Goal: Task Accomplishment & Management: Use online tool/utility

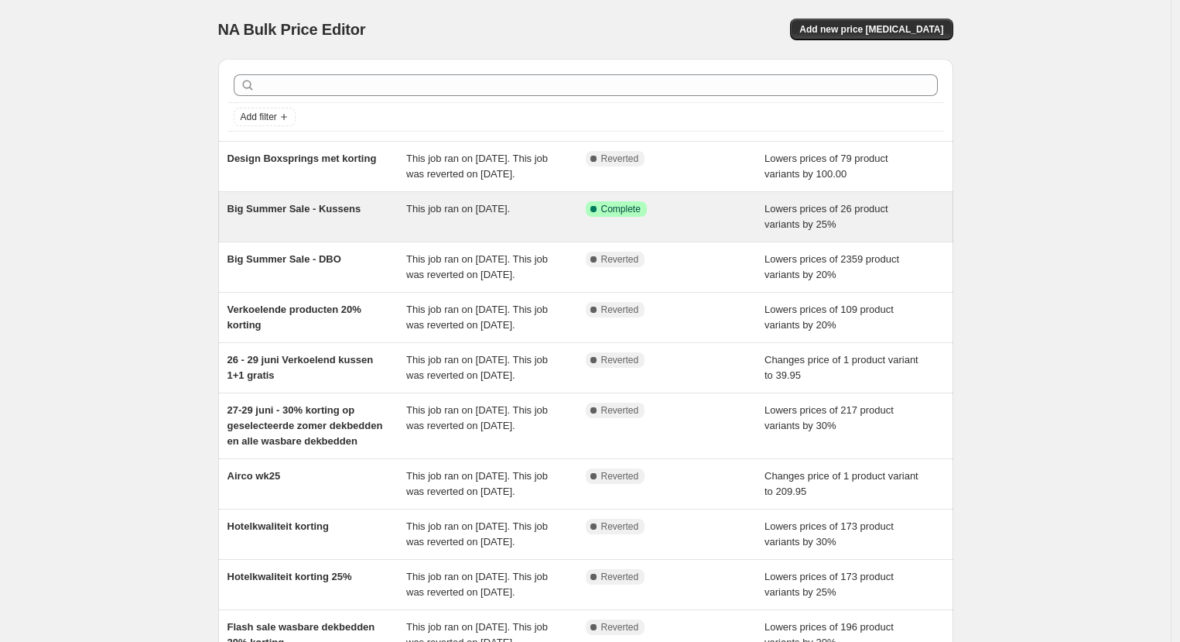
click at [276, 232] on div "Big Summer Sale - Kussens" at bounding box center [318, 216] width 180 height 31
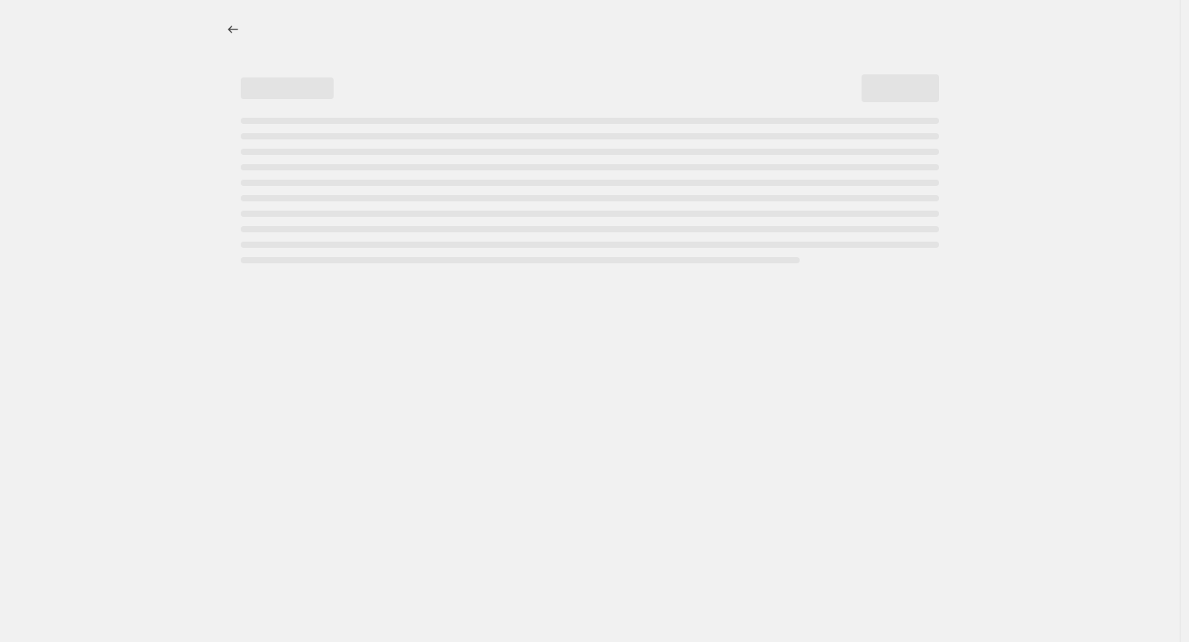
select select "percentage"
select select "remove"
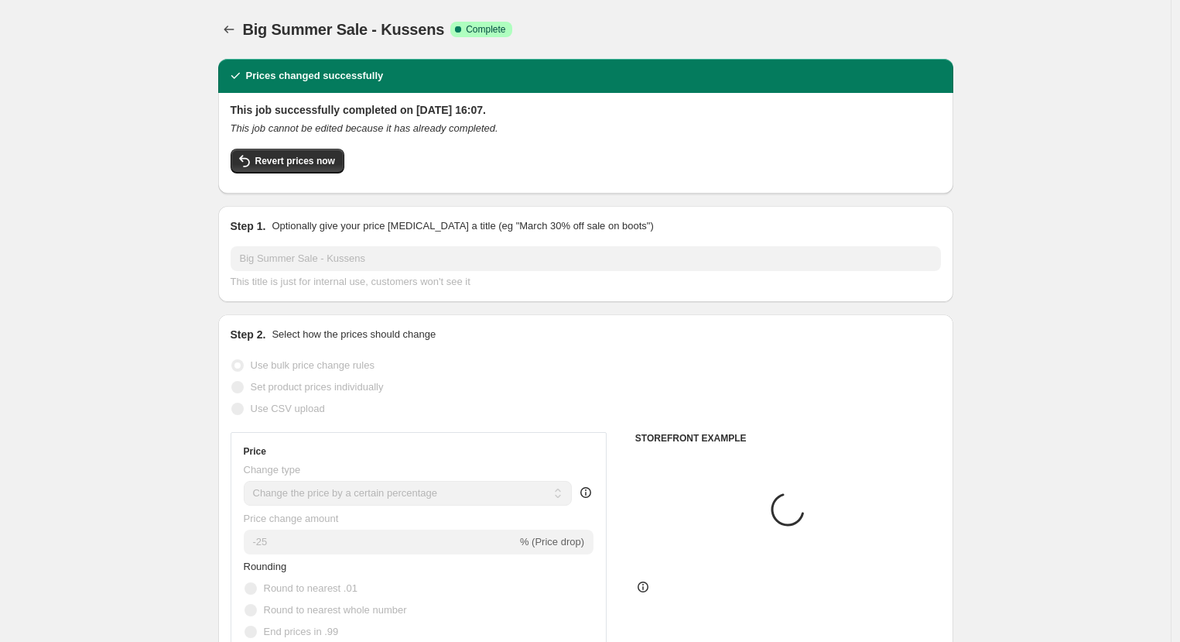
select select "tag"
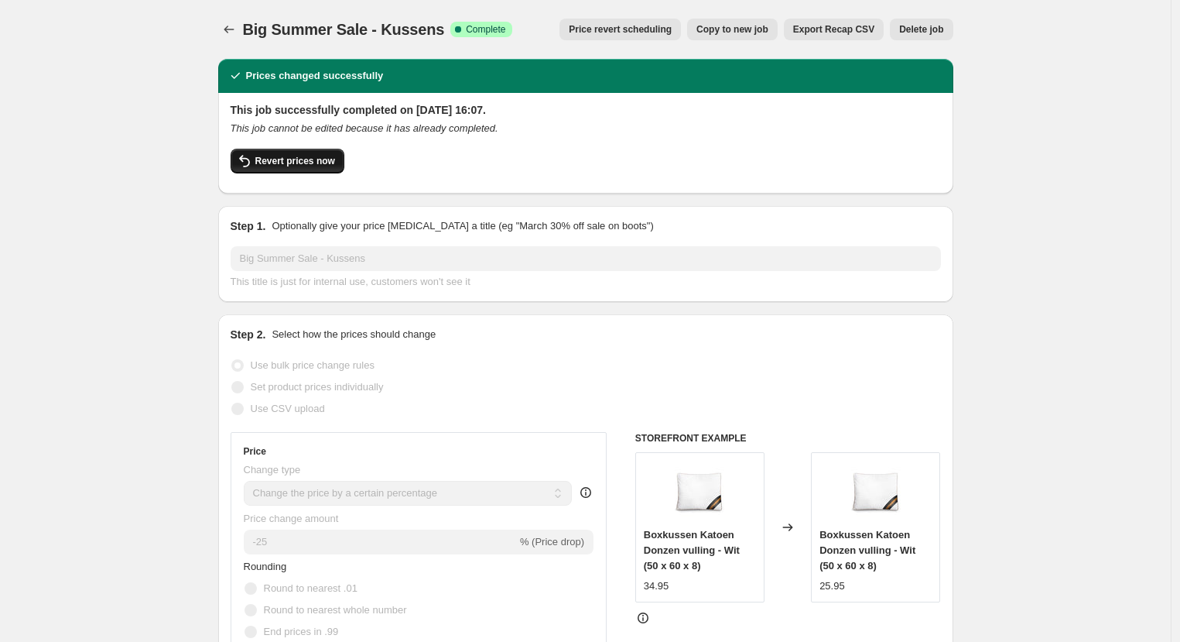
click at [322, 160] on span "Revert prices now" at bounding box center [295, 161] width 80 height 12
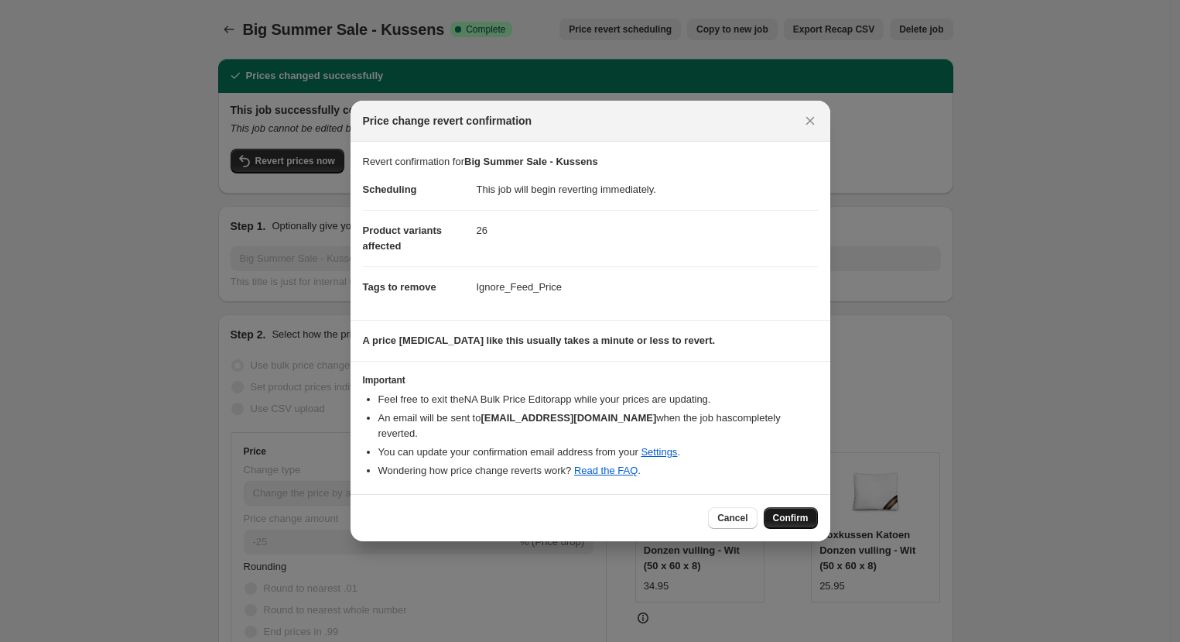
click at [802, 517] on span "Confirm" at bounding box center [791, 518] width 36 height 12
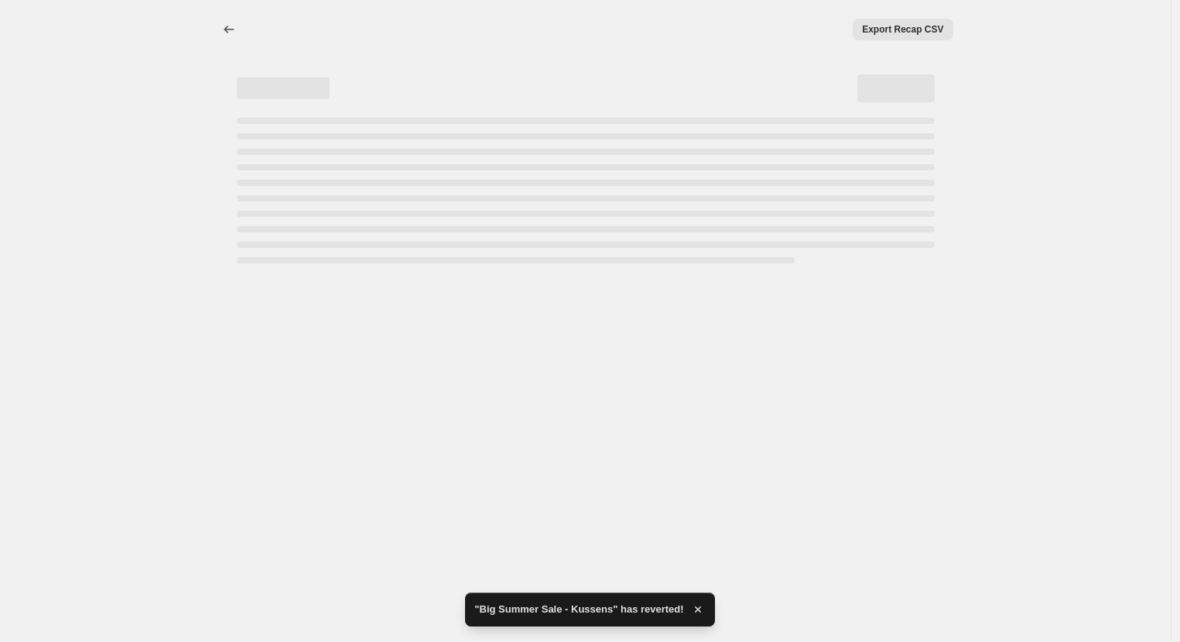
select select "percentage"
select select "remove"
select select "tag"
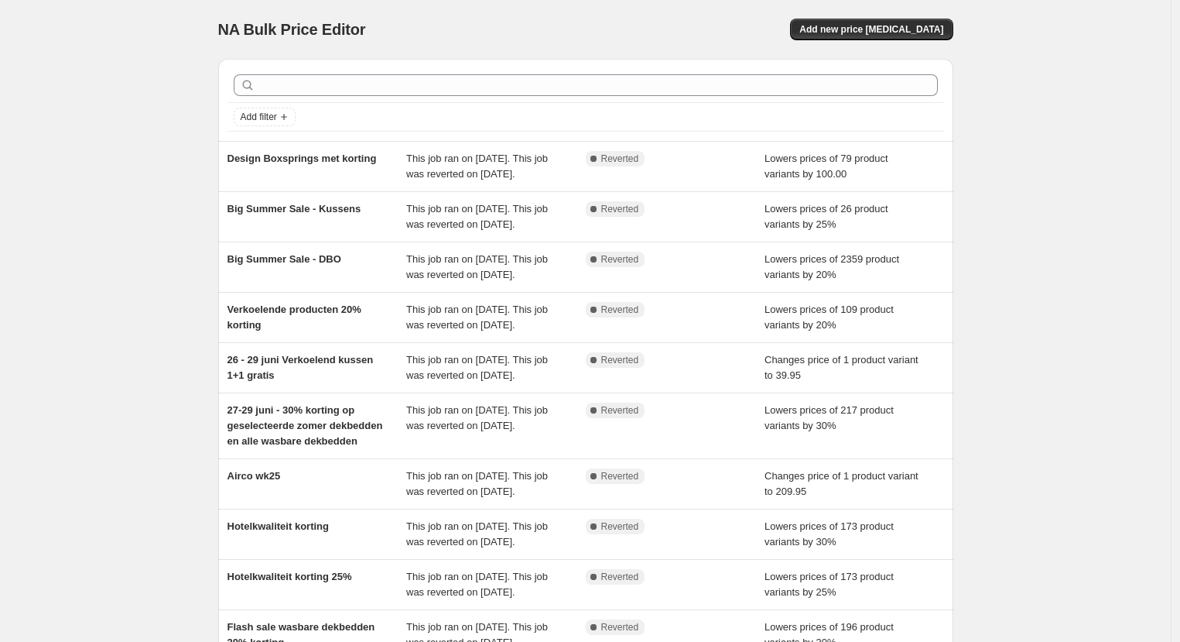
click at [1097, 48] on div "NA Bulk Price Editor. This page is ready NA Bulk Price Editor Add new price cha…" at bounding box center [585, 406] width 1171 height 813
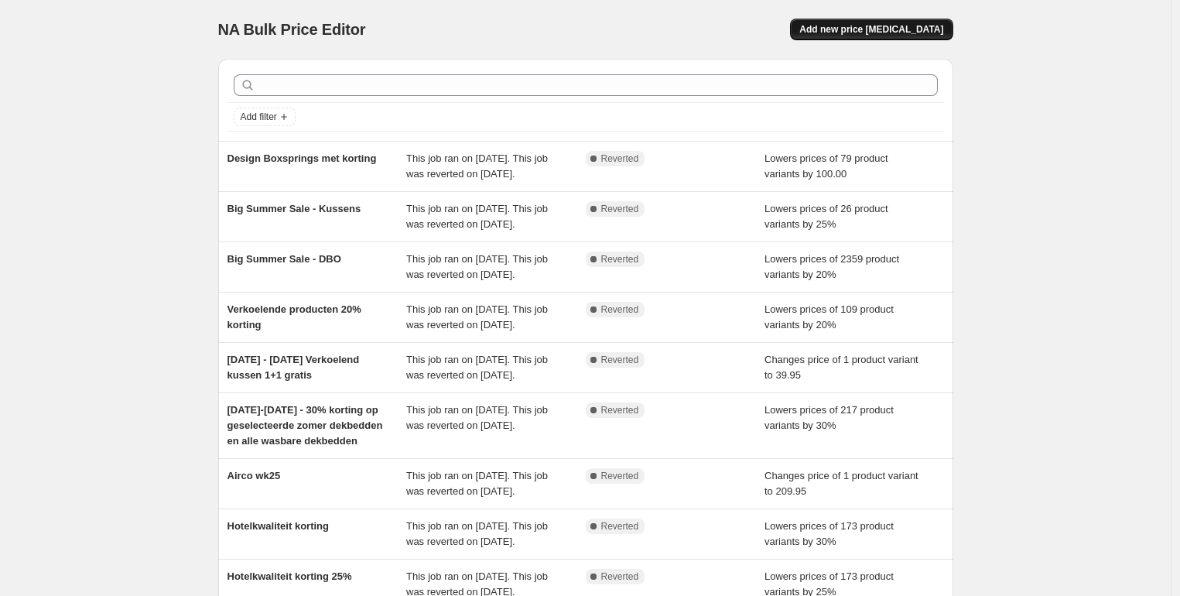
click at [926, 35] on span "Add new price [MEDICAL_DATA]" at bounding box center [872, 29] width 144 height 12
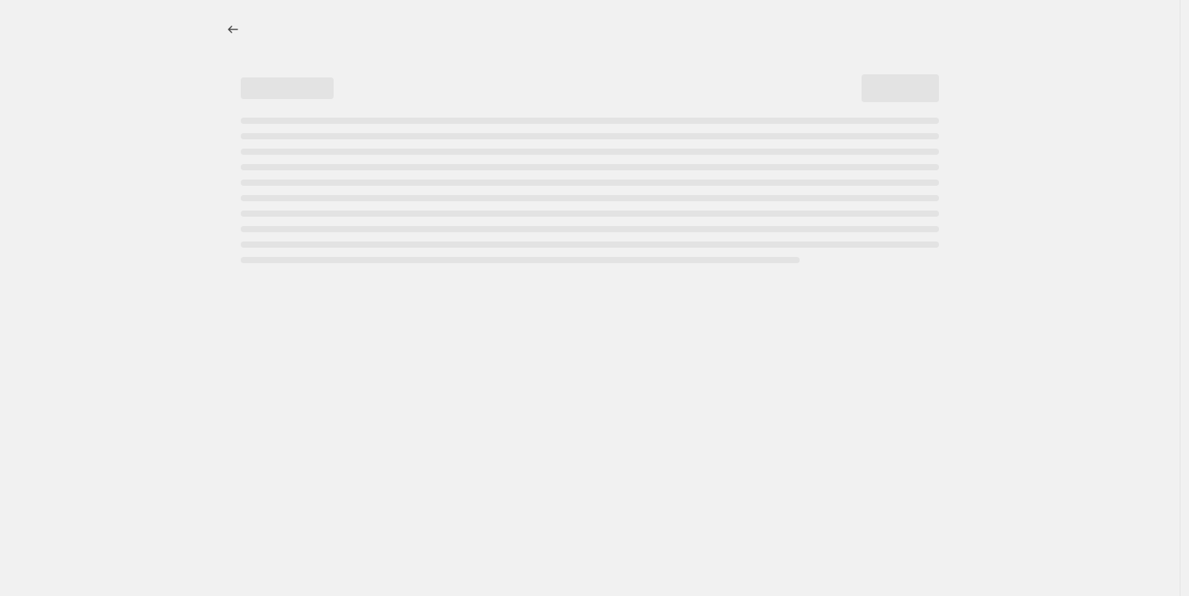
select select "percentage"
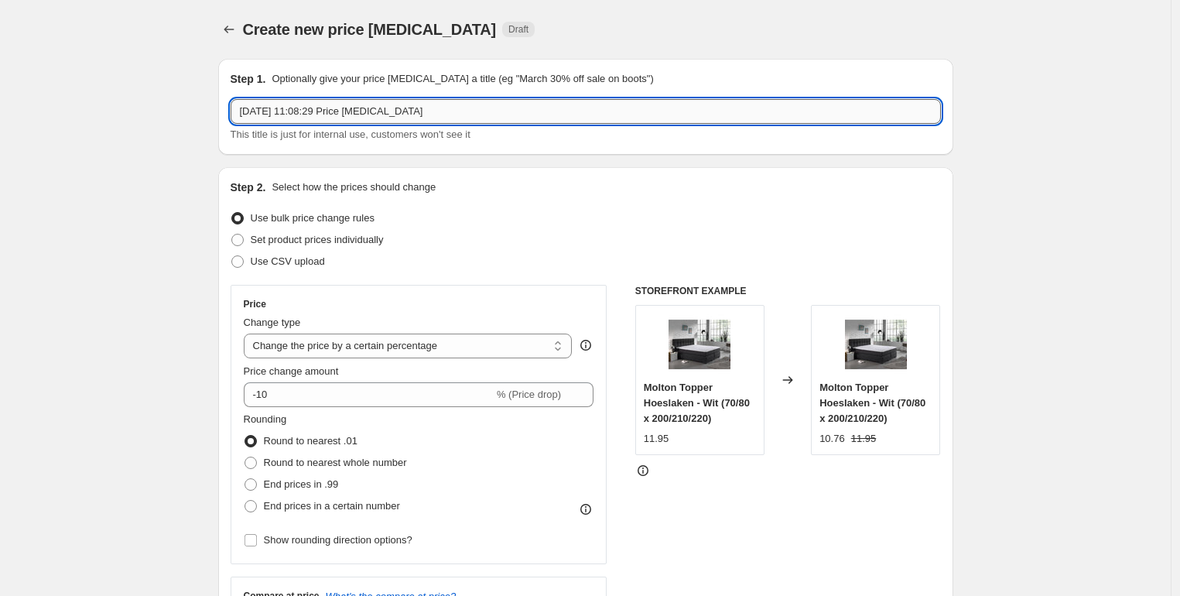
click at [474, 115] on input "[DATE] 11:08:29 Price [MEDICAL_DATA]" at bounding box center [586, 111] width 711 height 25
drag, startPoint x: 505, startPoint y: 110, endPoint x: 191, endPoint y: 101, distance: 314.4
type input "Back to School - Sep - 30% op DBO"
click at [550, 203] on div "Step 2. Select how the prices should change Use bulk price change rules Set pro…" at bounding box center [586, 439] width 711 height 519
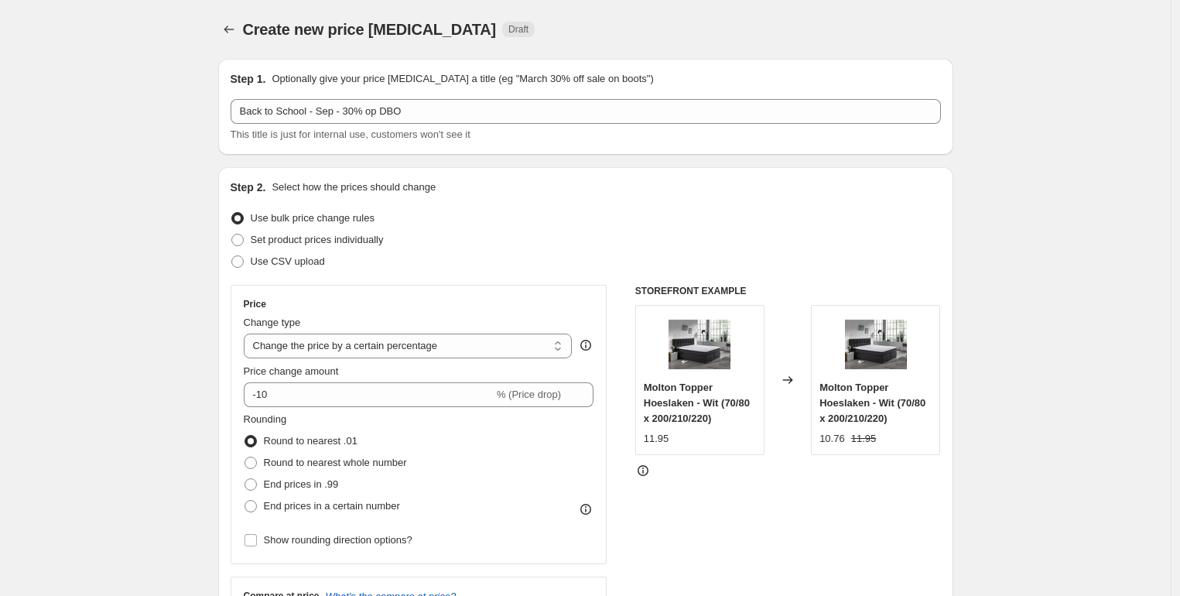
click at [498, 228] on div "Use bulk price change rules" at bounding box center [586, 218] width 711 height 22
click at [514, 235] on div "Set product prices individually" at bounding box center [586, 240] width 711 height 22
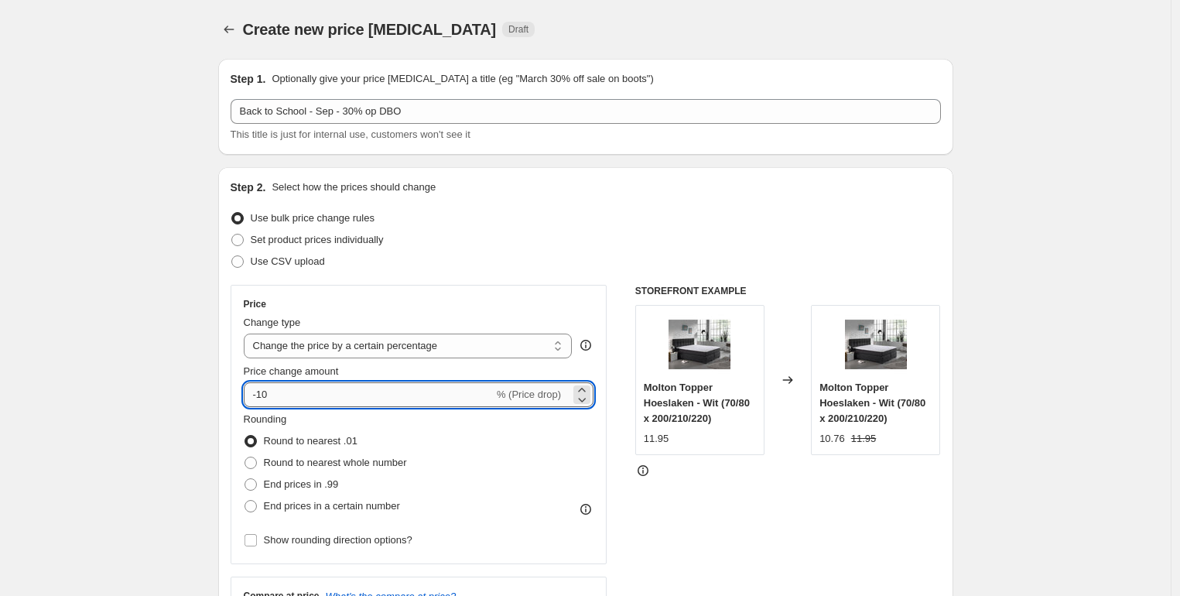
click at [307, 401] on input "-10" at bounding box center [369, 394] width 250 height 25
type input "-1"
type input "-30"
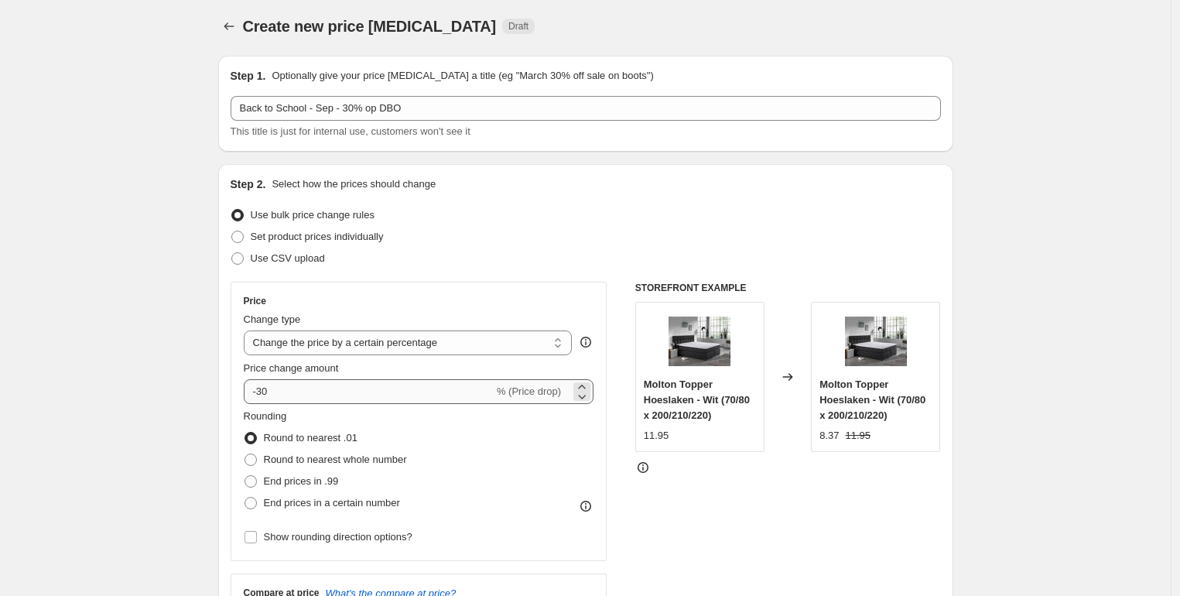
scroll to position [16, 0]
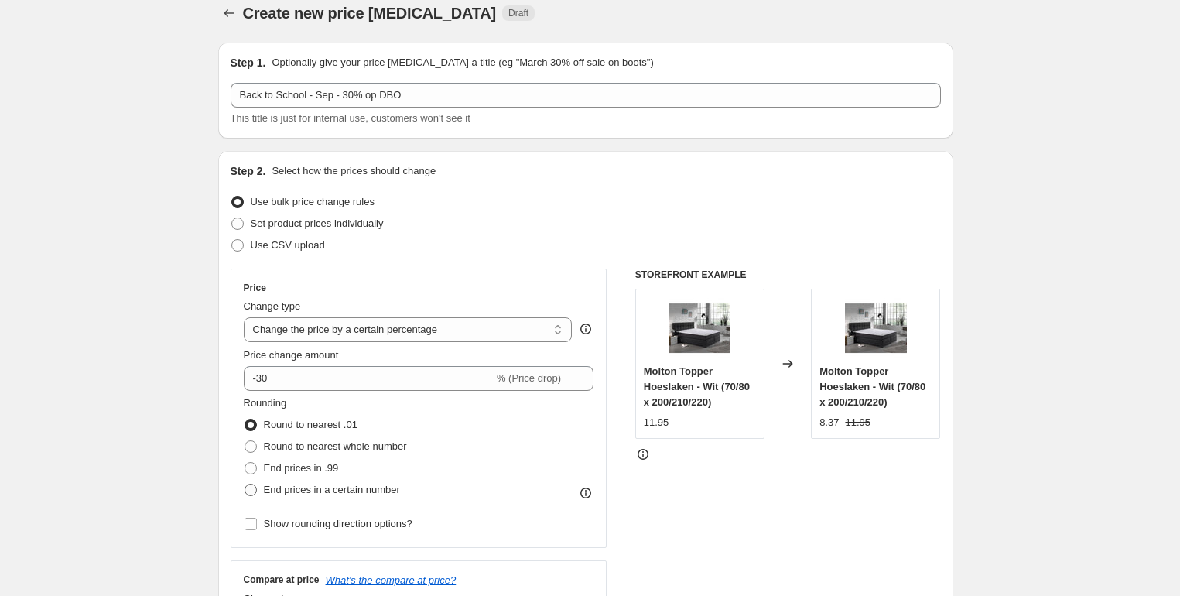
click at [257, 494] on span at bounding box center [251, 490] width 12 height 12
click at [245, 485] on input "End prices in a certain number" at bounding box center [245, 484] width 1 height 1
radio input "true"
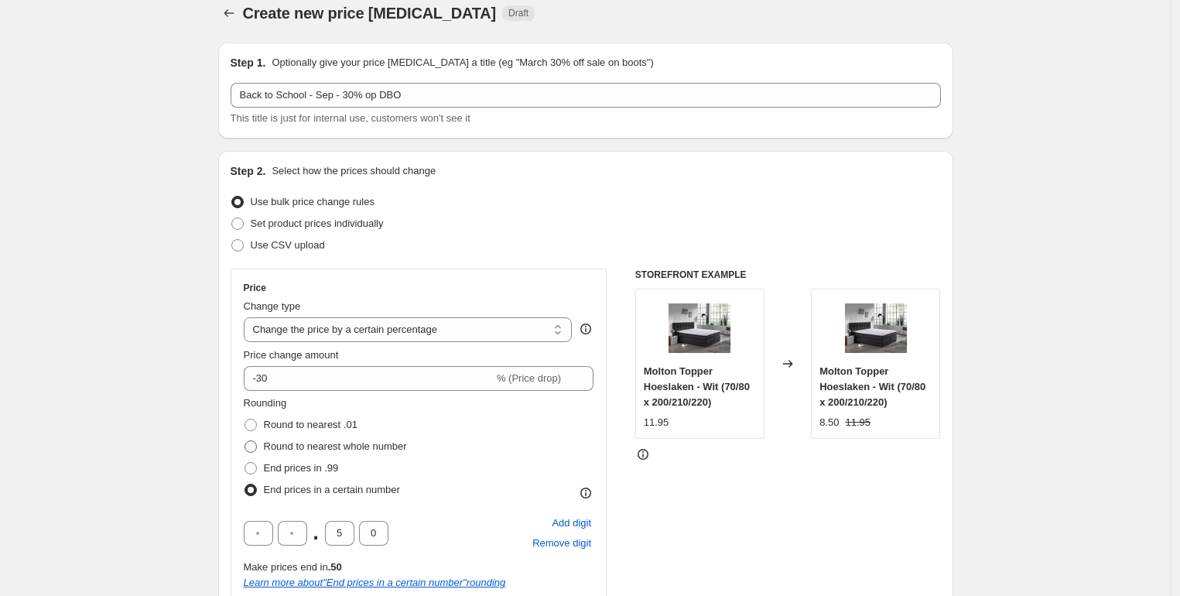
scroll to position [43, 0]
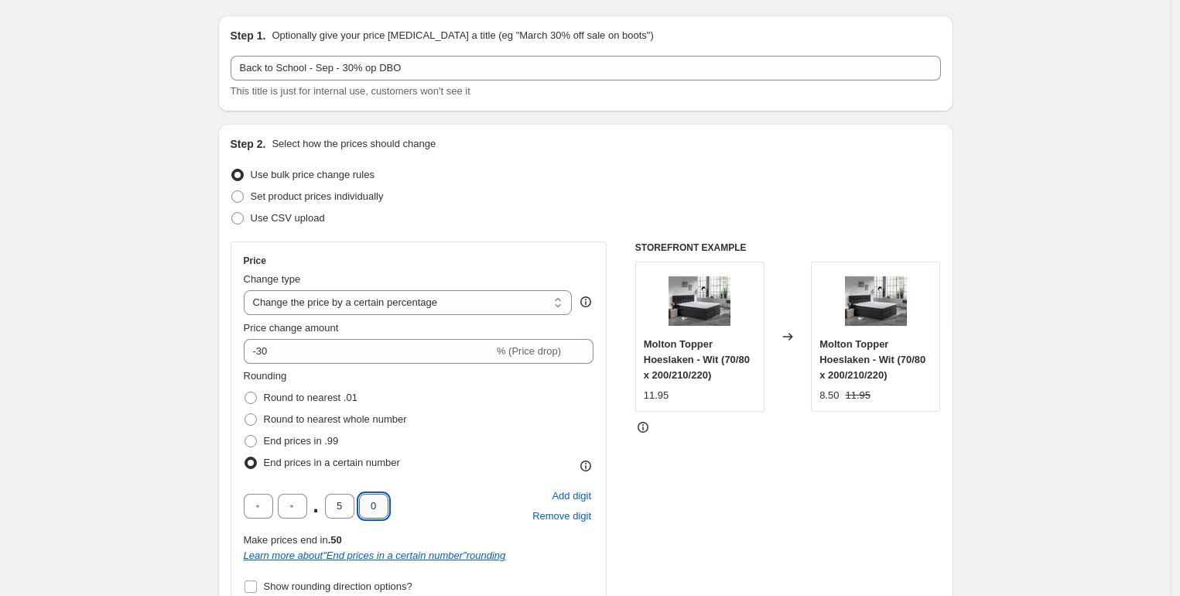
click at [379, 502] on input "0" at bounding box center [373, 506] width 29 height 25
type input "5"
click at [354, 505] on input "5" at bounding box center [339, 506] width 29 height 25
type input "9"
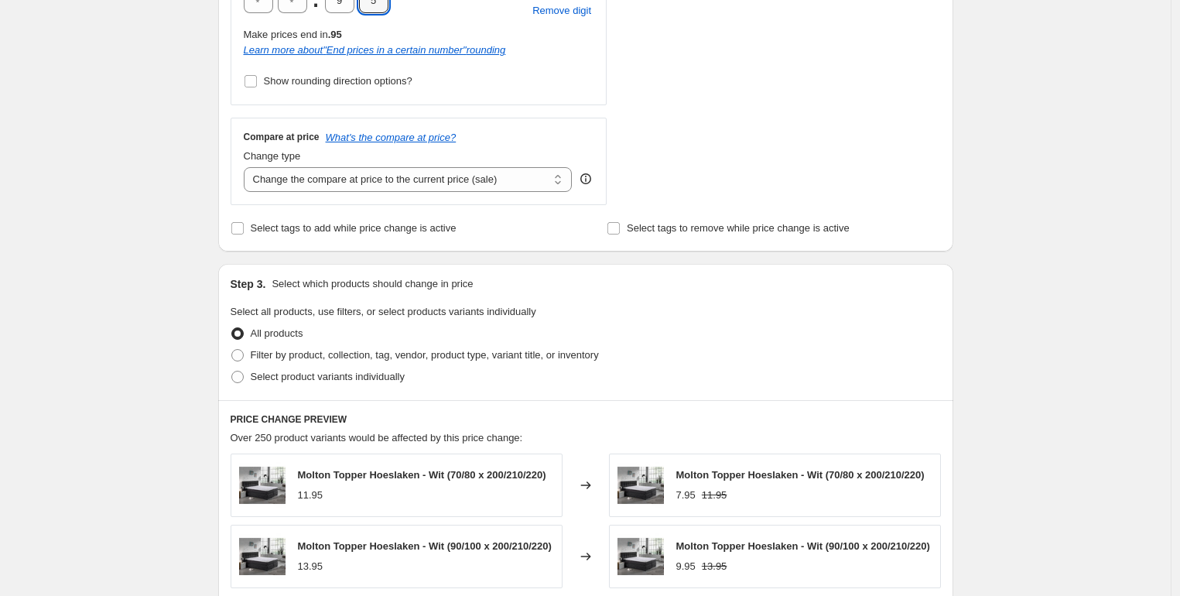
scroll to position [546, 0]
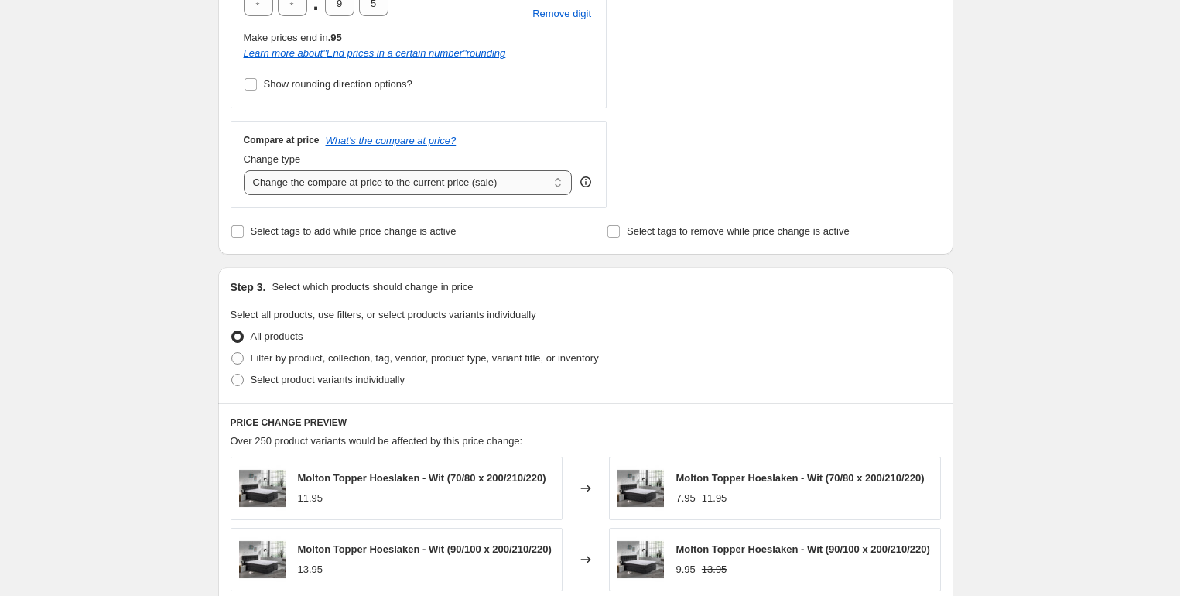
select select "remove"
click at [244, 234] on input "Select tags to add while price change is active" at bounding box center [237, 231] width 12 height 12
checkbox input "true"
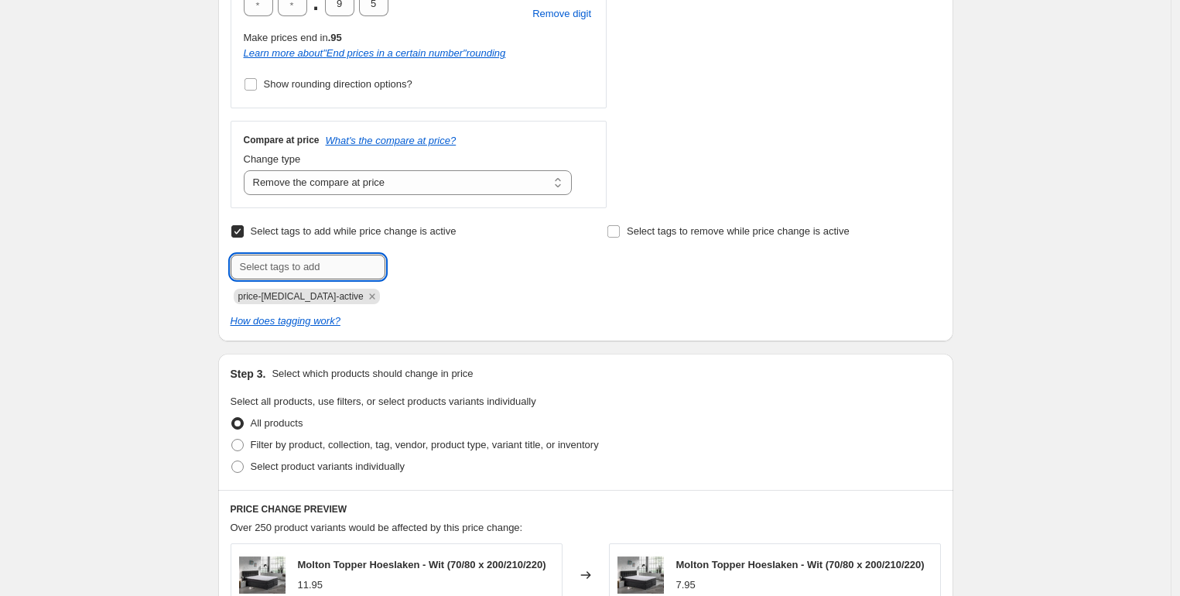
click at [304, 272] on input "text" at bounding box center [308, 267] width 155 height 25
click at [365, 293] on icon "Remove price-change-job-active" at bounding box center [372, 296] width 14 height 14
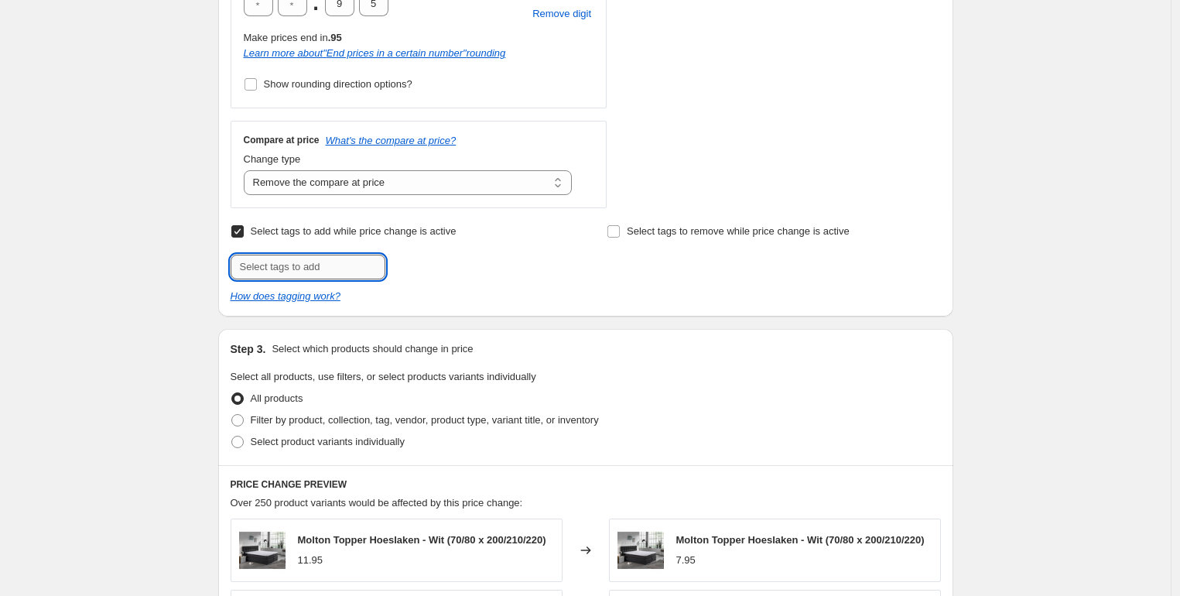
click at [258, 265] on input "text" at bounding box center [308, 267] width 155 height 25
type input "Ignore_Feed_Price"
click at [473, 265] on span "Ignore_Feed_..." at bounding box center [453, 265] width 68 height 11
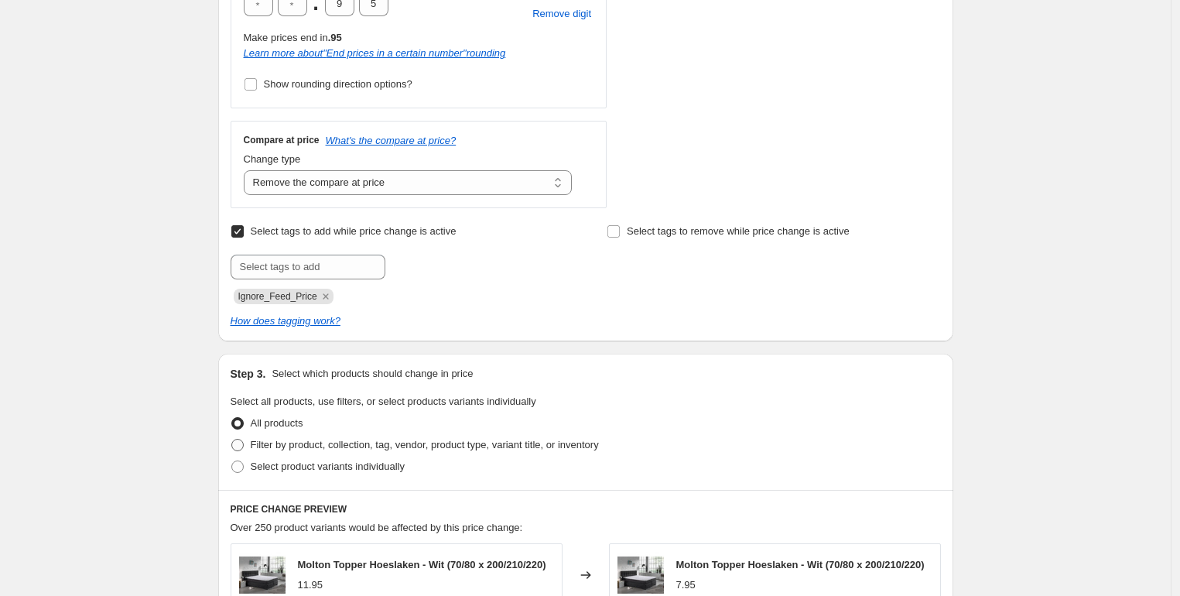
click at [249, 447] on label "Filter by product, collection, tag, vendor, product type, variant title, or inv…" at bounding box center [415, 445] width 368 height 22
click at [232, 440] on input "Filter by product, collection, tag, vendor, product type, variant title, or inv…" at bounding box center [231, 439] width 1 height 1
radio input "true"
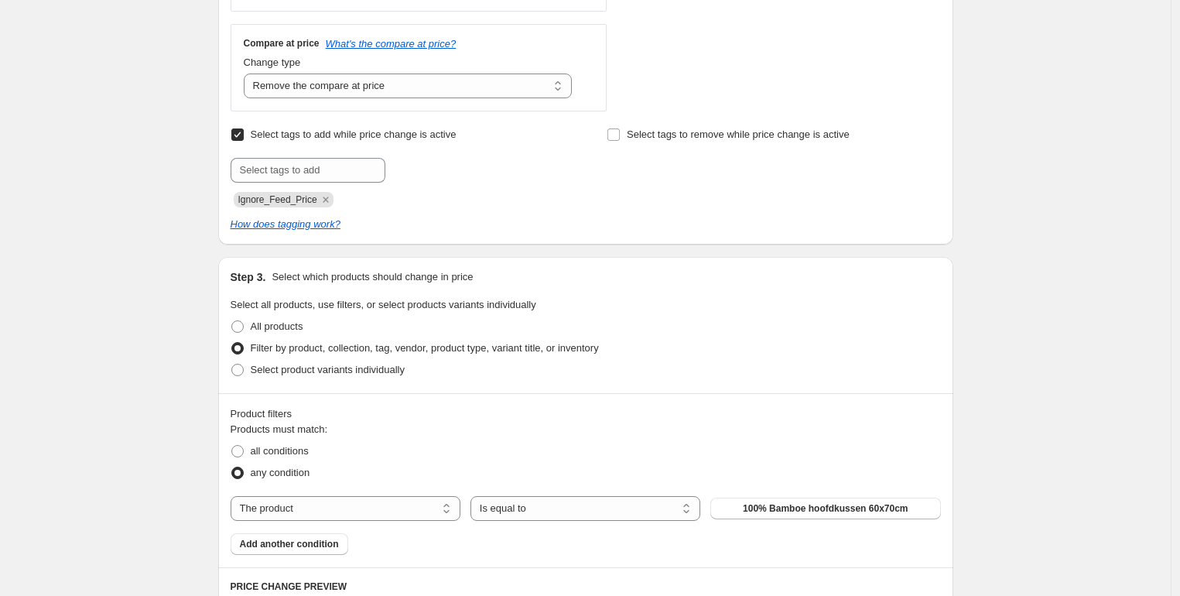
scroll to position [672, 0]
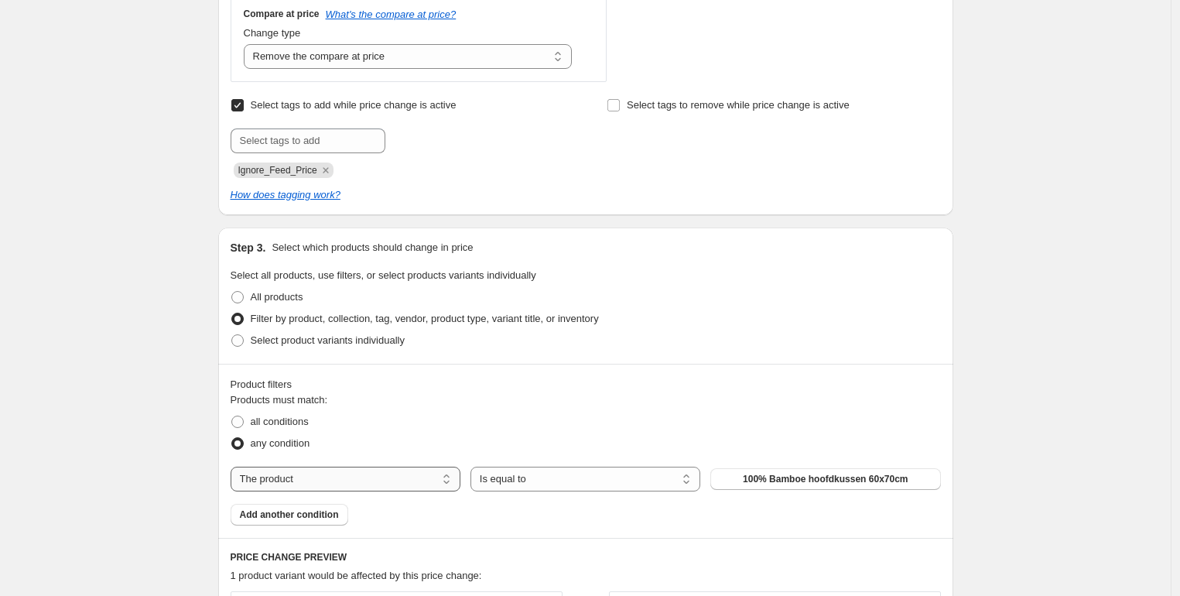
drag, startPoint x: 545, startPoint y: 471, endPoint x: 350, endPoint y: 472, distance: 195.0
click at [350, 472] on div "The product The product's collection The product's tag The product's vendor The…" at bounding box center [586, 479] width 711 height 25
select select "collection"
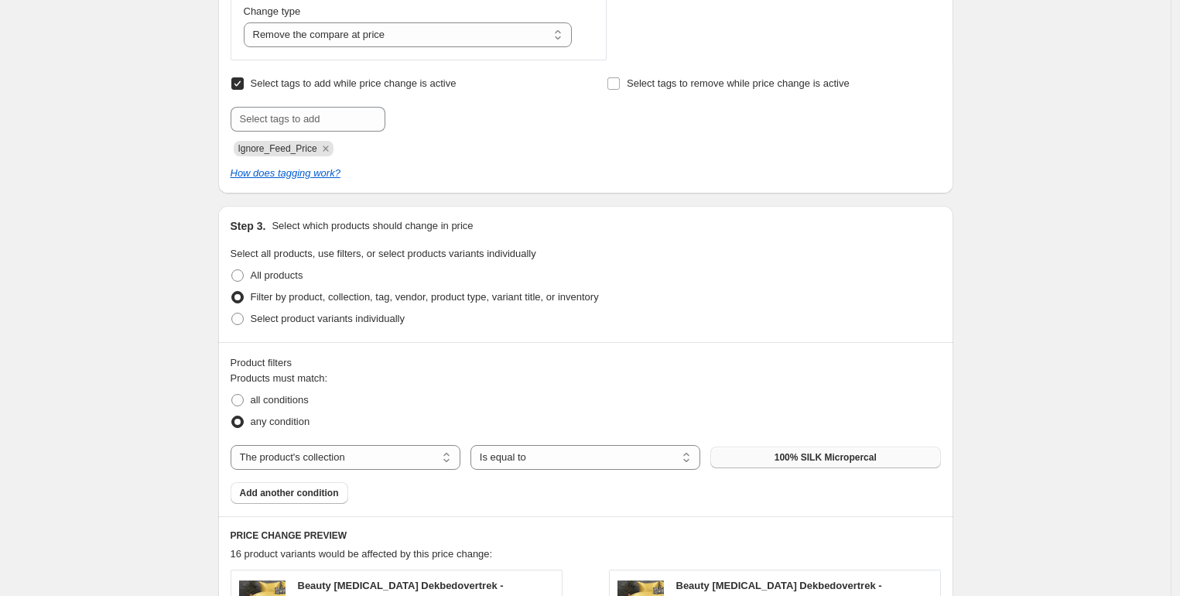
click at [822, 454] on span "100% SILK Micropercal" at bounding box center [826, 457] width 102 height 12
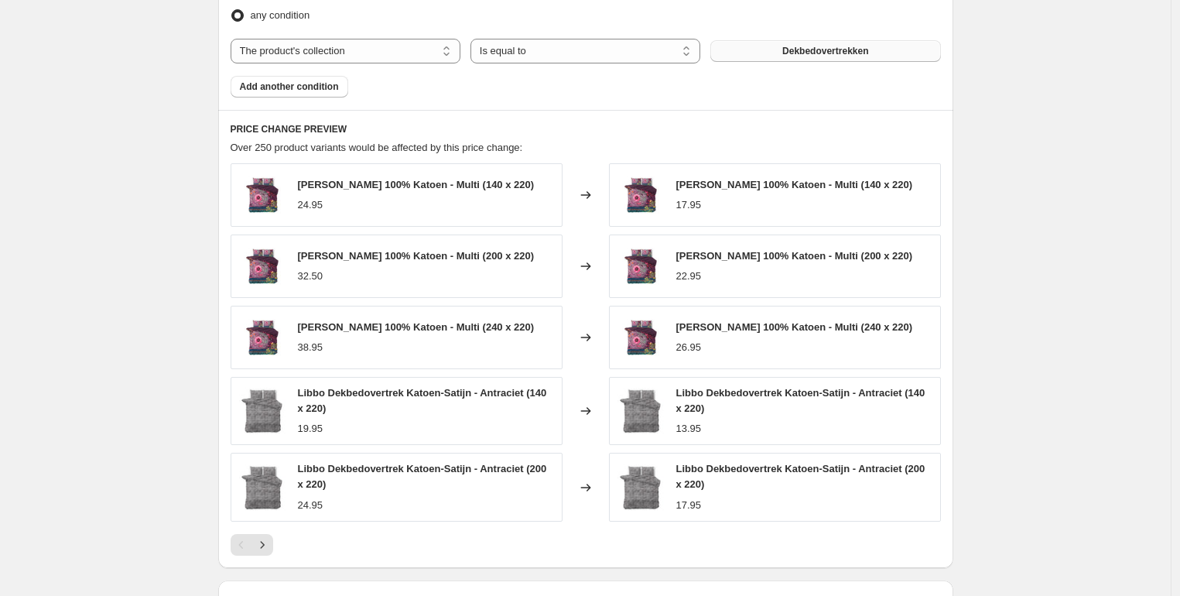
scroll to position [1272, 0]
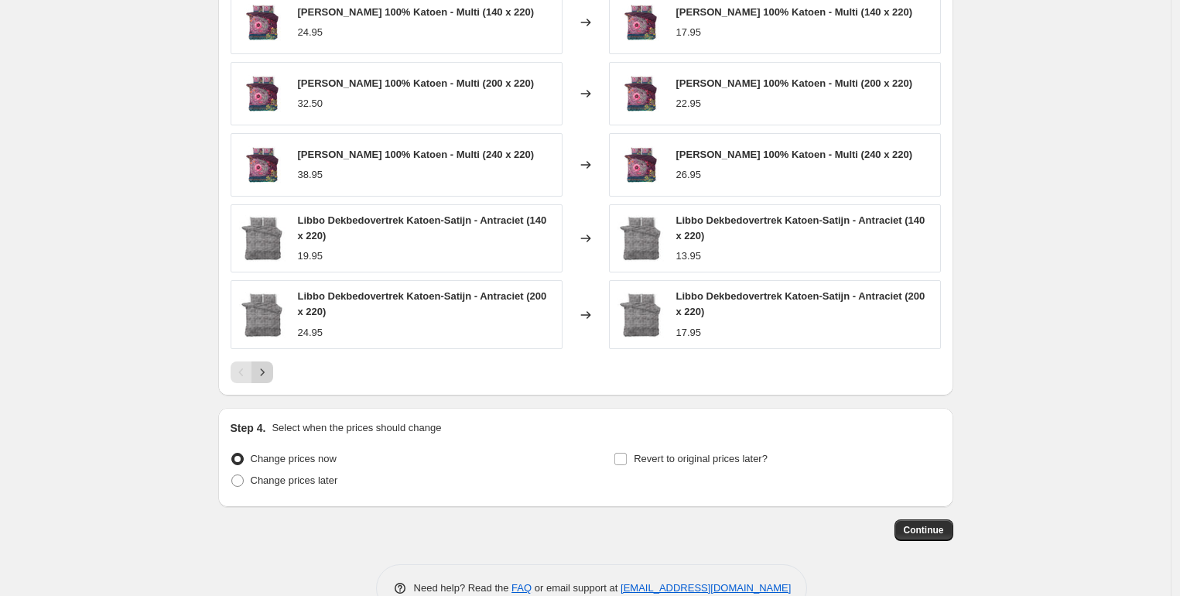
click at [268, 380] on icon "Next" at bounding box center [262, 372] width 15 height 15
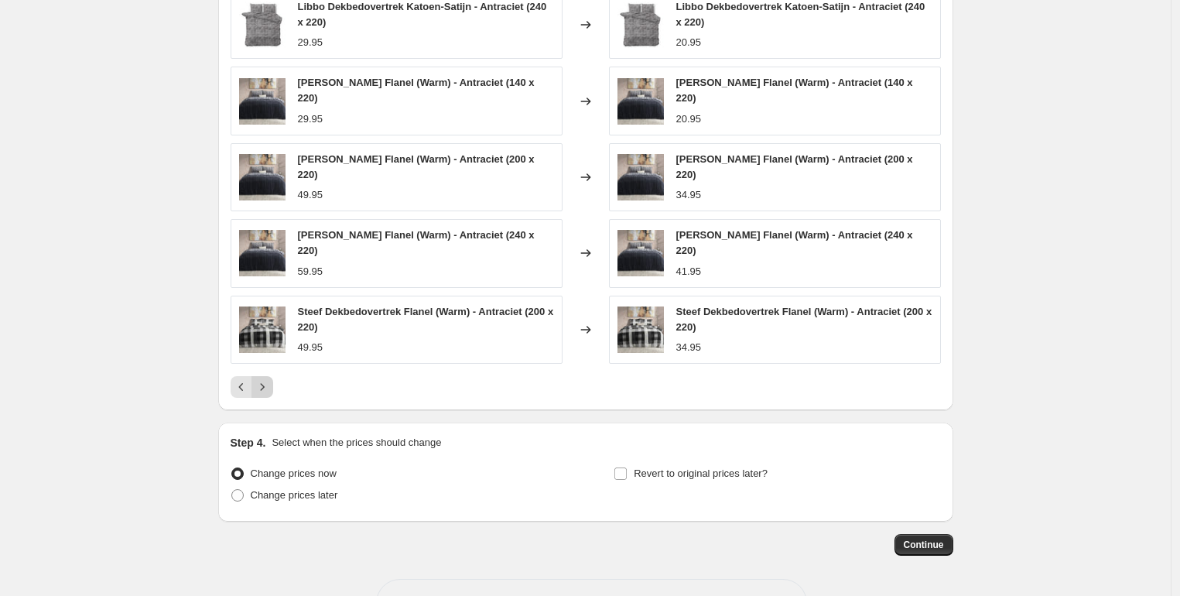
click at [265, 388] on icon "Next" at bounding box center [262, 386] width 15 height 15
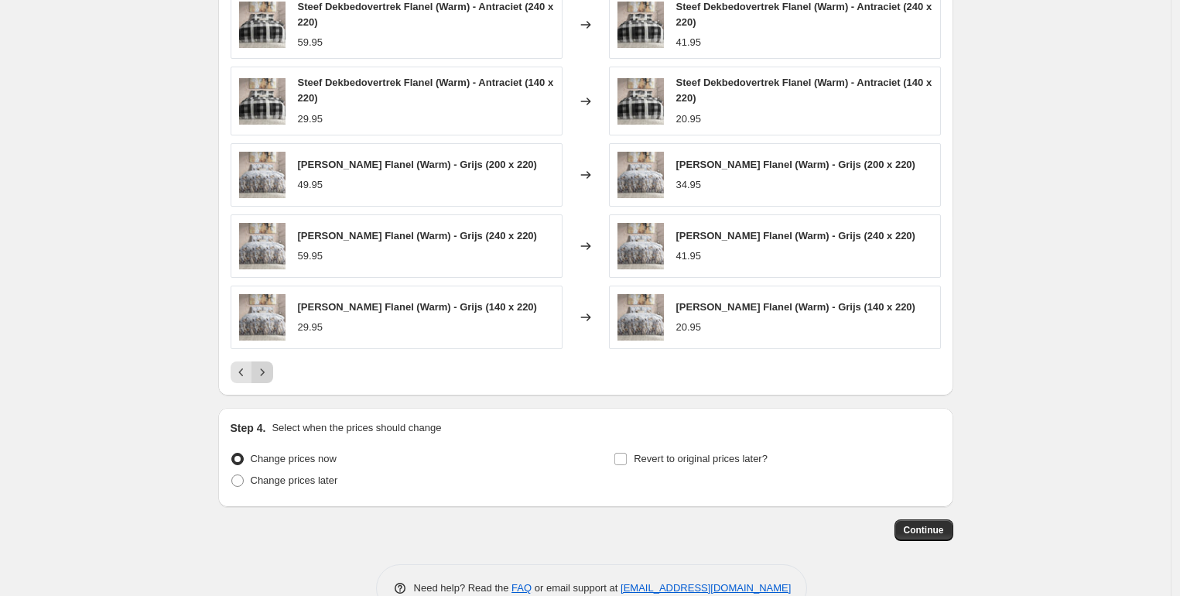
click at [270, 380] on icon "Next" at bounding box center [262, 372] width 15 height 15
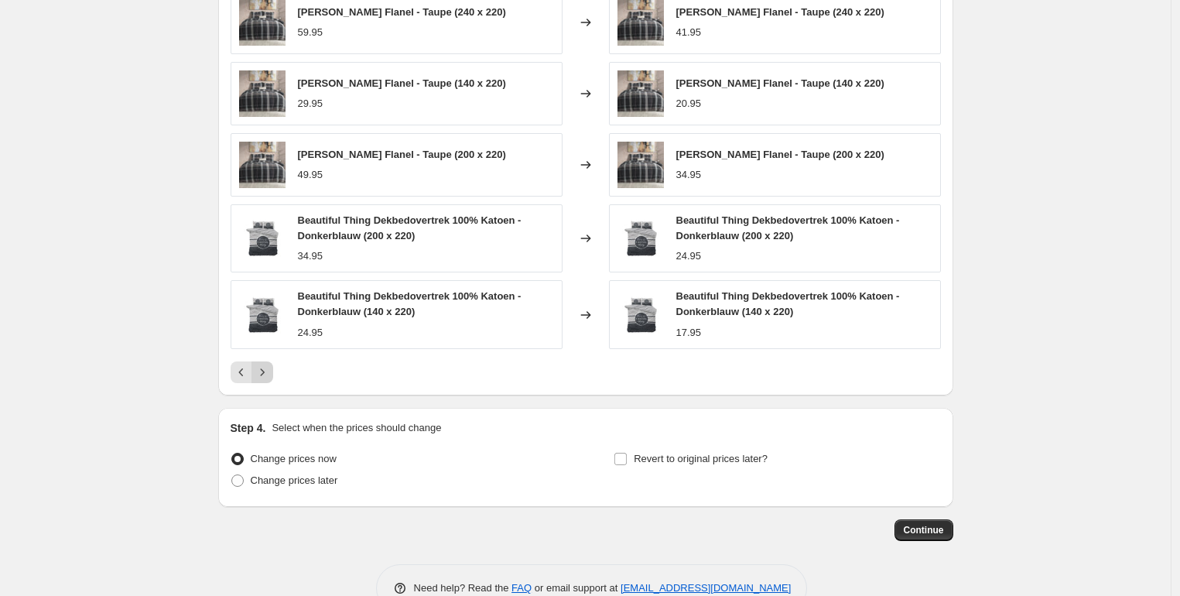
click at [270, 380] on button "Next" at bounding box center [263, 372] width 22 height 22
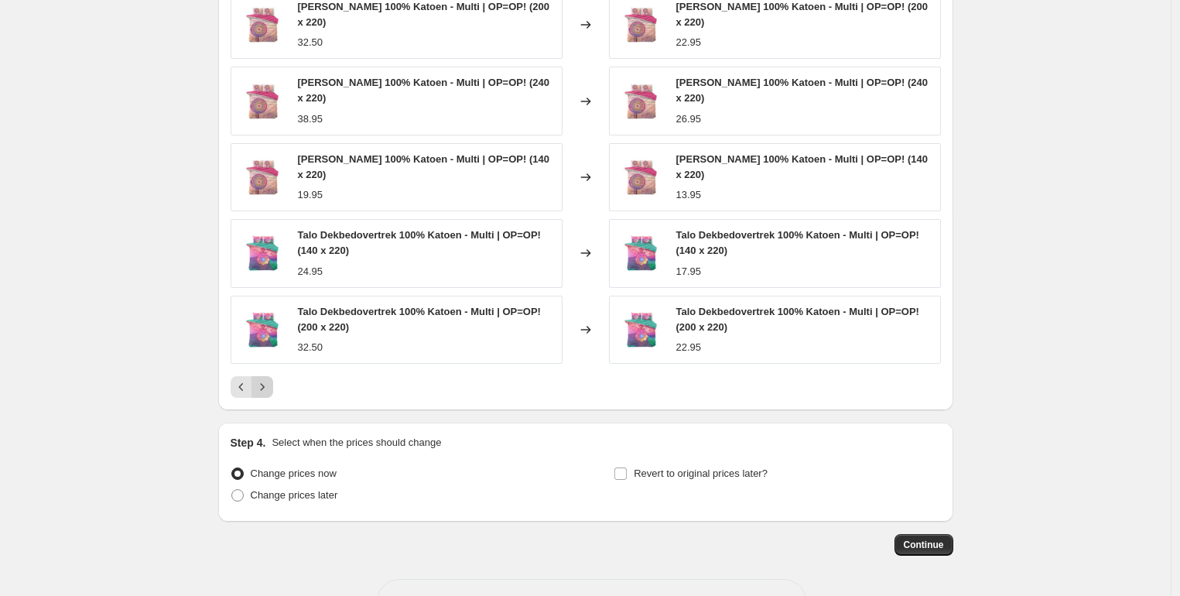
click at [270, 380] on icon "Next" at bounding box center [262, 386] width 15 height 15
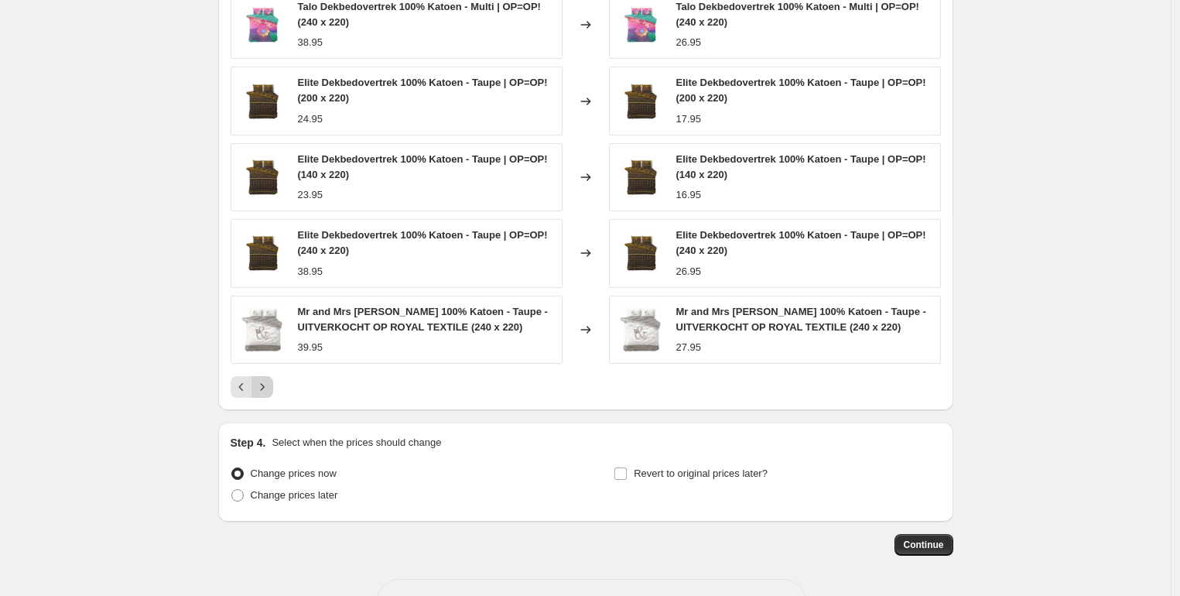
click at [273, 392] on button "Next" at bounding box center [263, 387] width 22 height 22
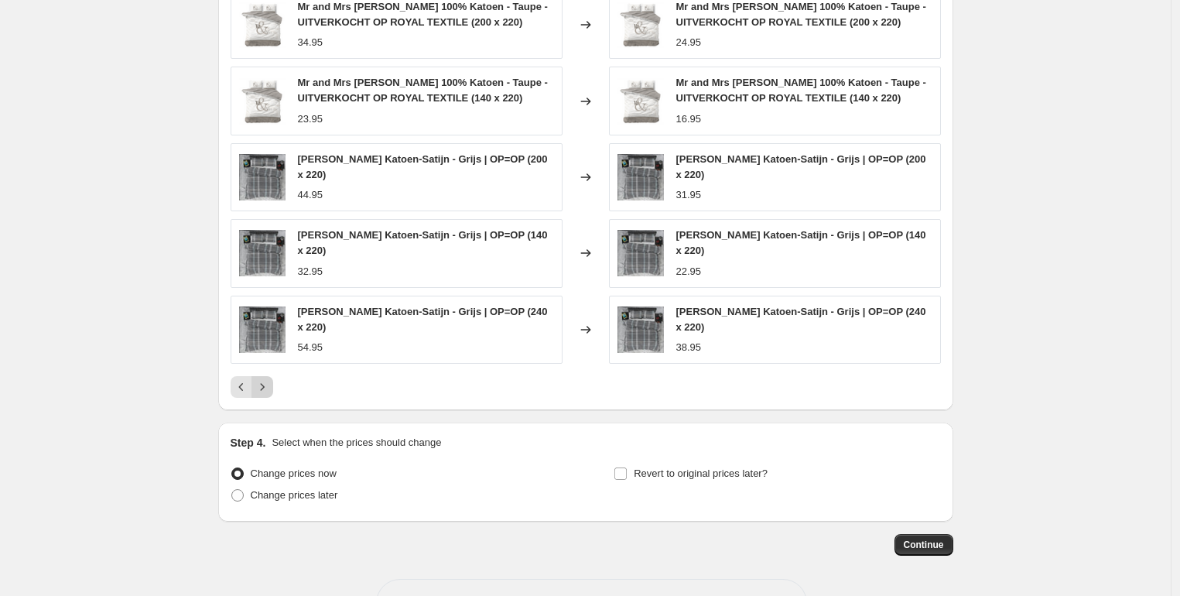
click at [273, 392] on button "Next" at bounding box center [263, 387] width 22 height 22
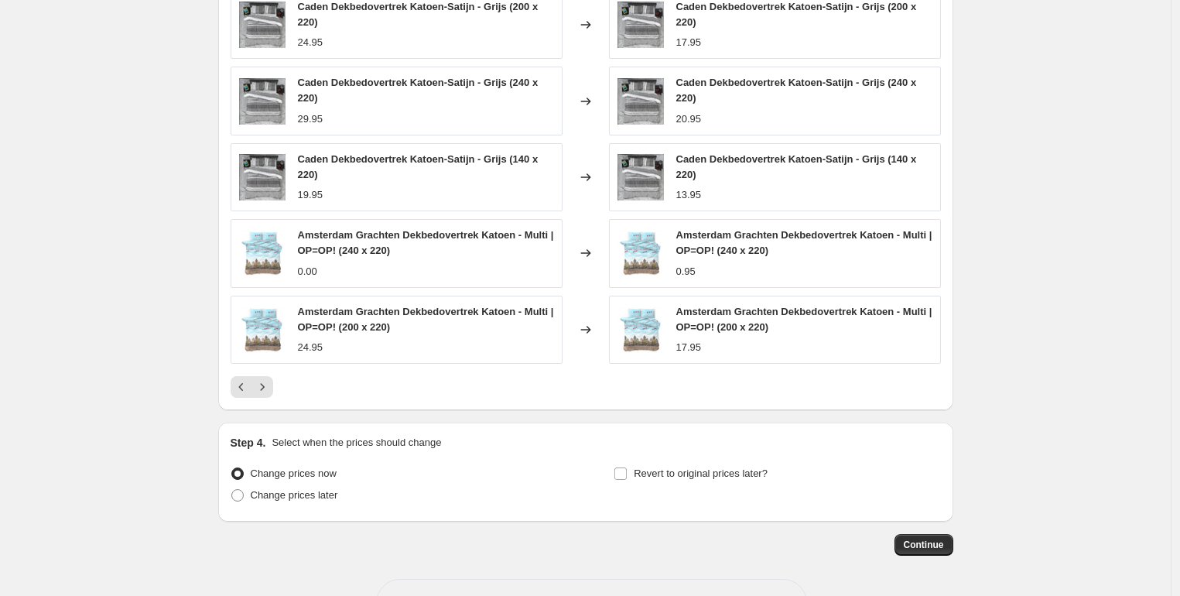
scroll to position [1248, 0]
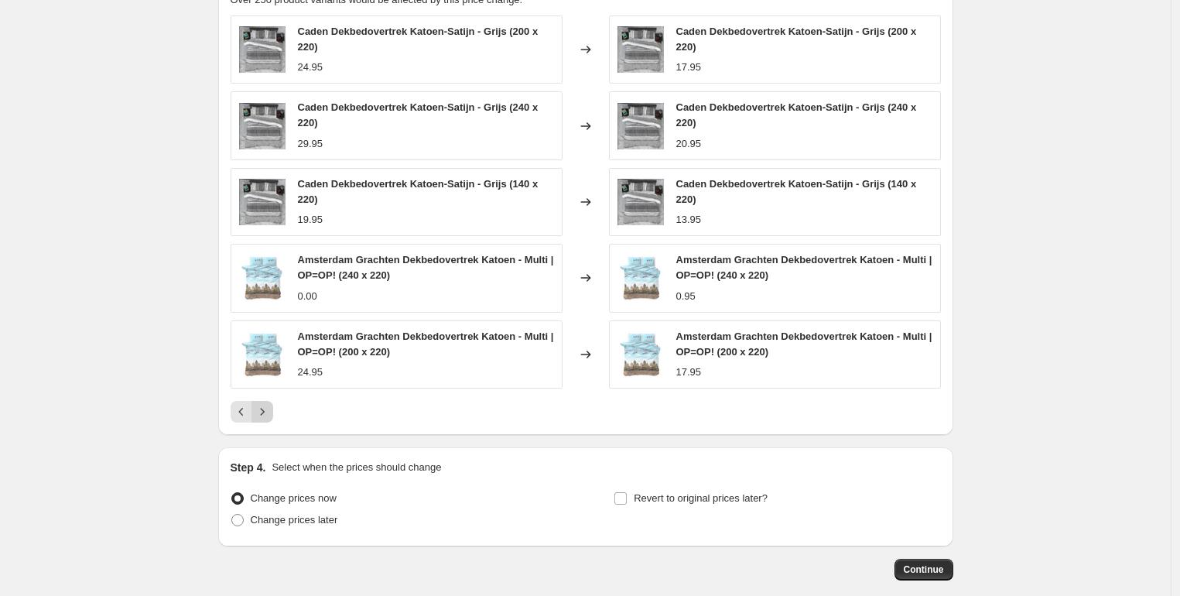
click at [269, 406] on icon "Next" at bounding box center [262, 411] width 15 height 15
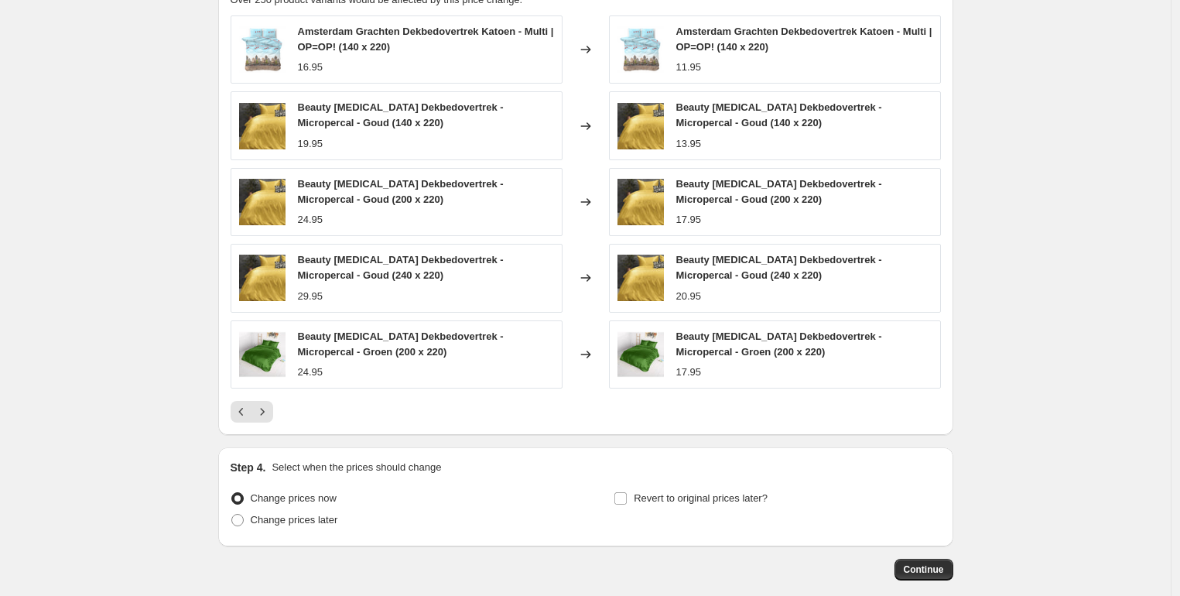
click at [909, 296] on div "20.95" at bounding box center [804, 296] width 256 height 15
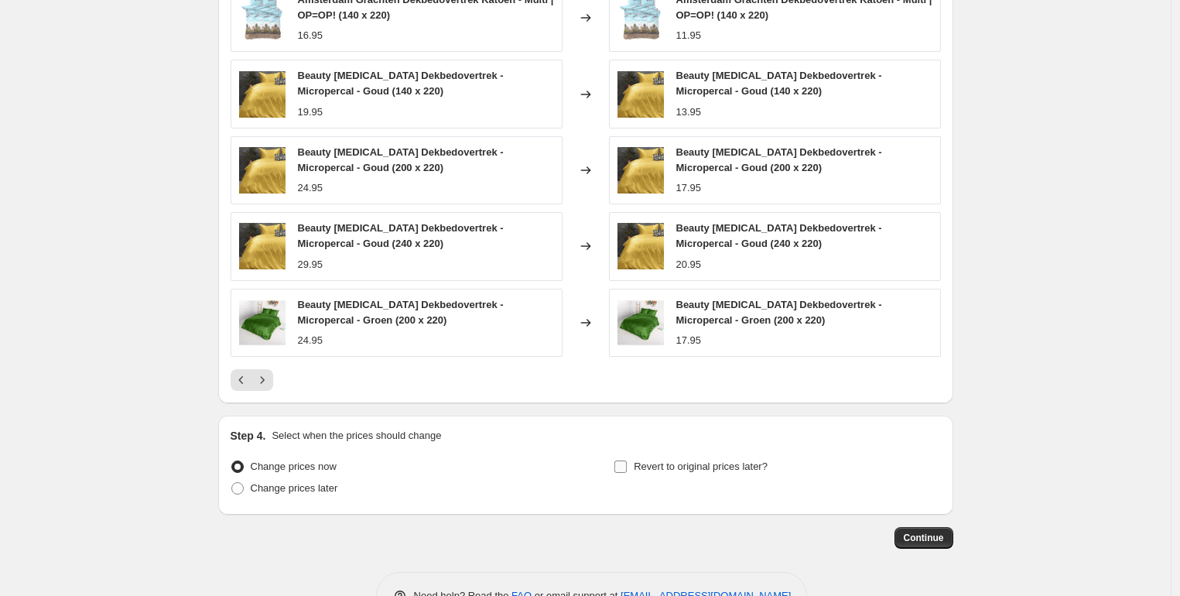
click at [627, 467] on input "Revert to original prices later?" at bounding box center [621, 467] width 12 height 12
checkbox input "true"
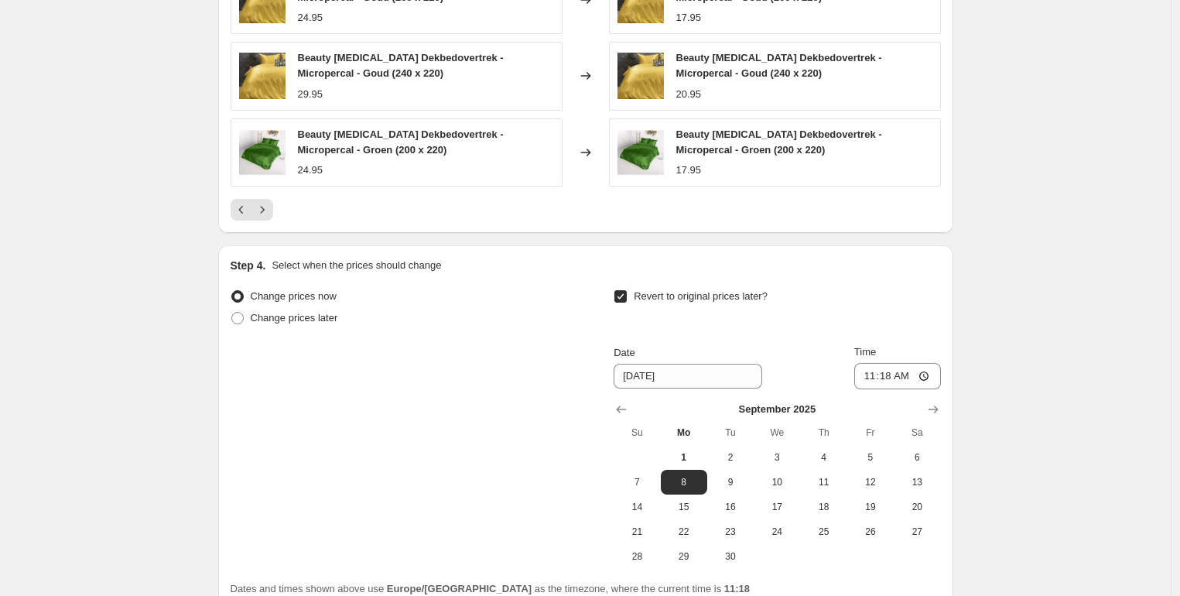
scroll to position [1593, 0]
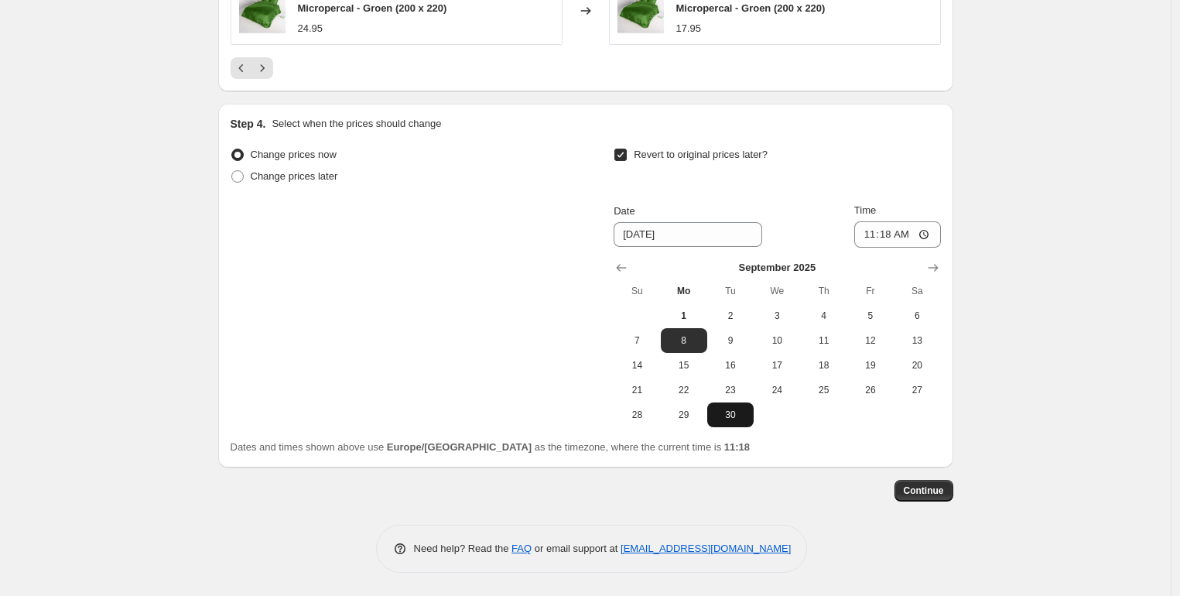
click at [735, 419] on span "30" at bounding box center [731, 415] width 34 height 12
type input "[DATE]"
click at [912, 235] on input "11:18" at bounding box center [897, 234] width 87 height 26
click at [933, 236] on input "23:18" at bounding box center [897, 234] width 87 height 26
type input "23:58"
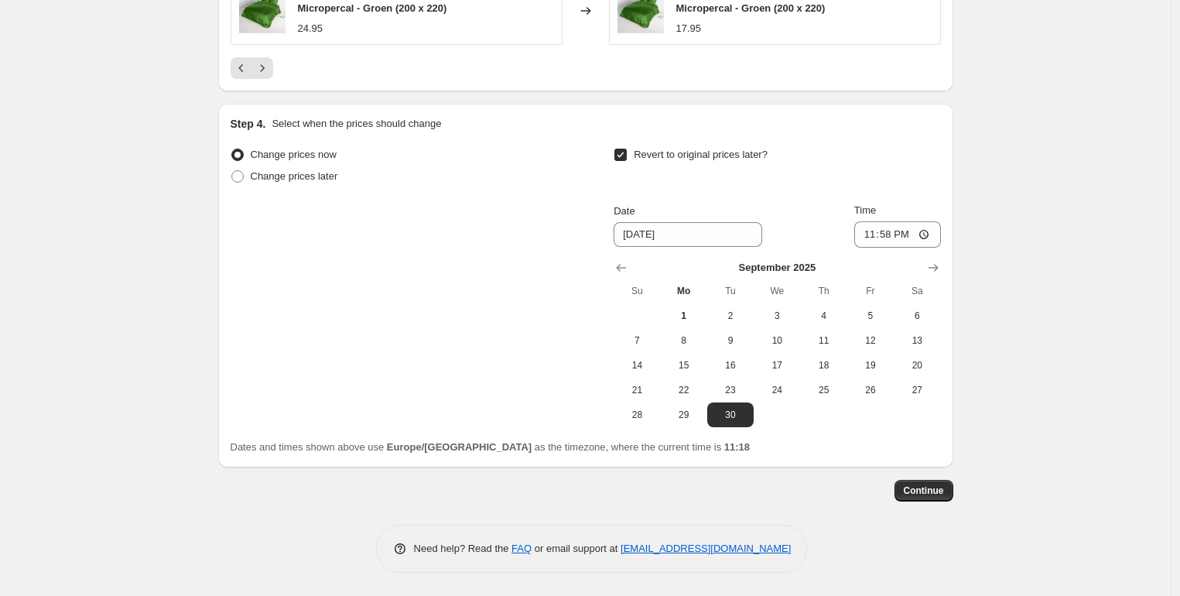
click at [923, 494] on span "Continue" at bounding box center [924, 491] width 40 height 12
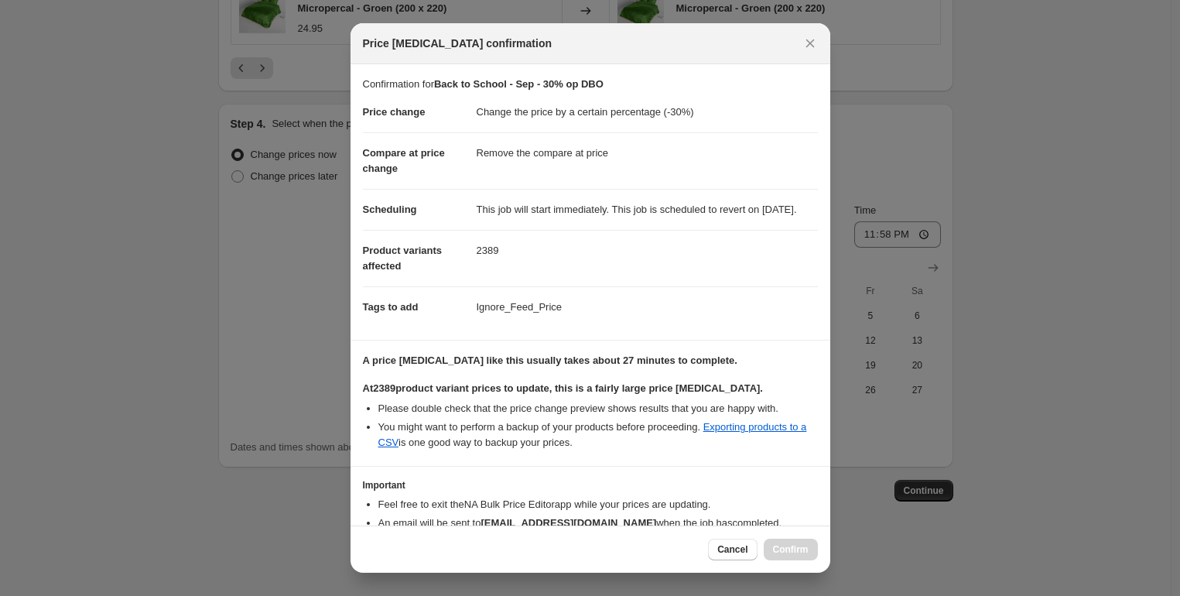
click at [477, 366] on b "A price [MEDICAL_DATA] like this usually takes about 27 minutes to complete." at bounding box center [550, 360] width 375 height 12
click at [754, 368] on p "A price [MEDICAL_DATA] like this usually takes about 27 minutes to complete." at bounding box center [590, 360] width 455 height 15
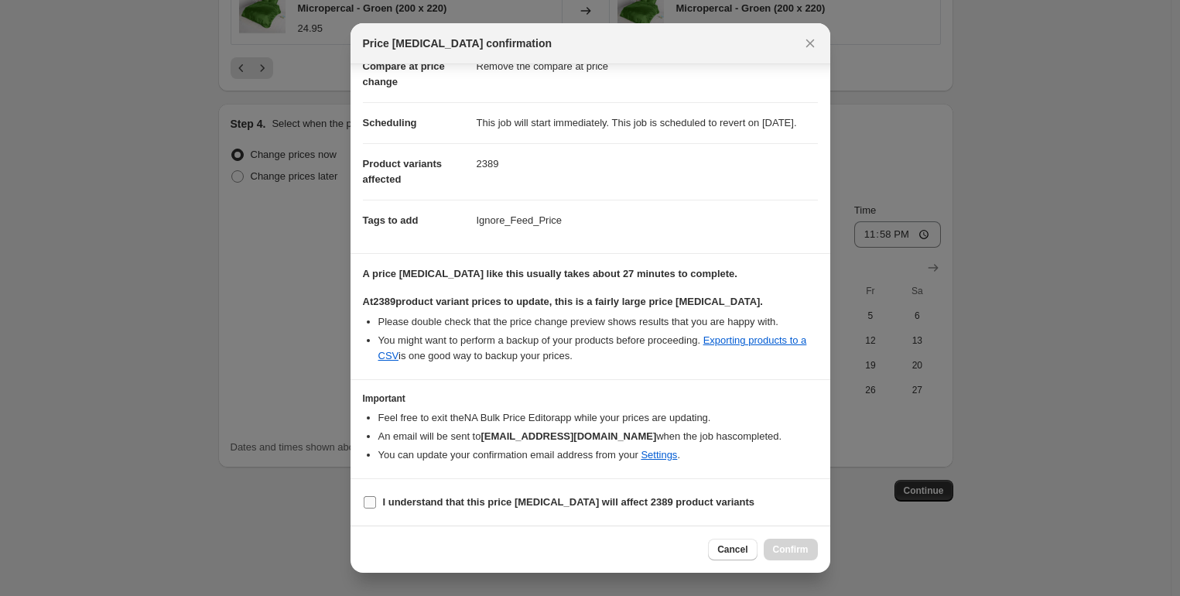
click at [374, 506] on input "I understand that this price [MEDICAL_DATA] will affect 2389 product variants" at bounding box center [370, 502] width 12 height 12
checkbox input "true"
click at [780, 553] on span "Confirm" at bounding box center [791, 549] width 36 height 12
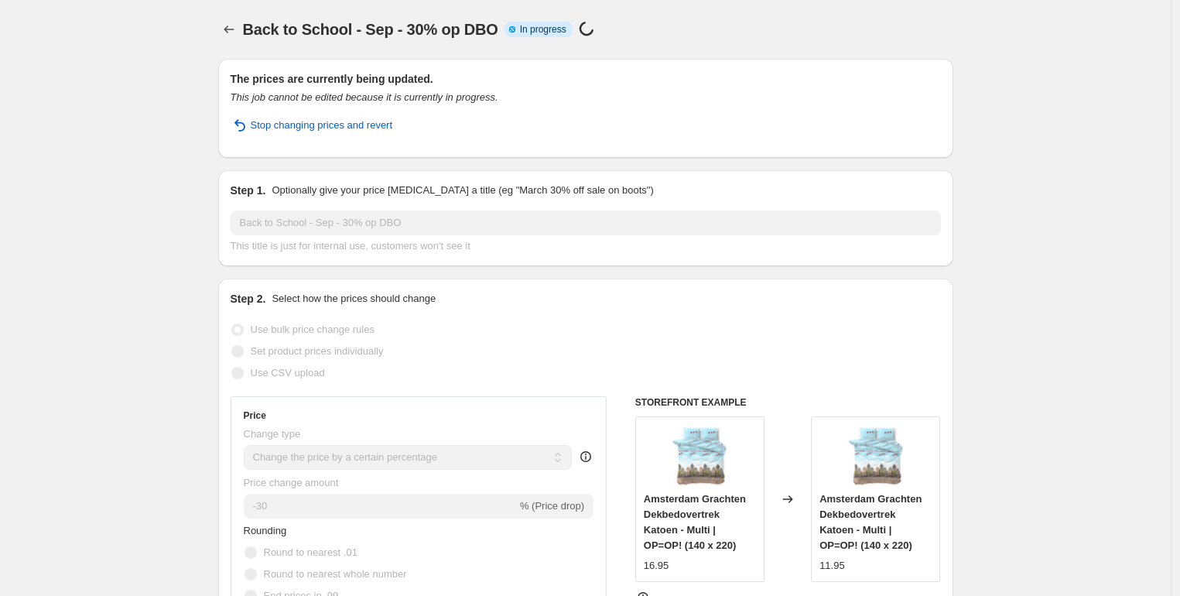
click at [855, 25] on div "Back to School - Sep - 30% op DBO Info Partially complete In progress Price [ME…" at bounding box center [585, 30] width 735 height 22
click at [789, 31] on div "Back to School - Sep - 30% op DBO Info Partially complete In progress Price [ME…" at bounding box center [526, 30] width 567 height 22
